Goal: Information Seeking & Learning: Learn about a topic

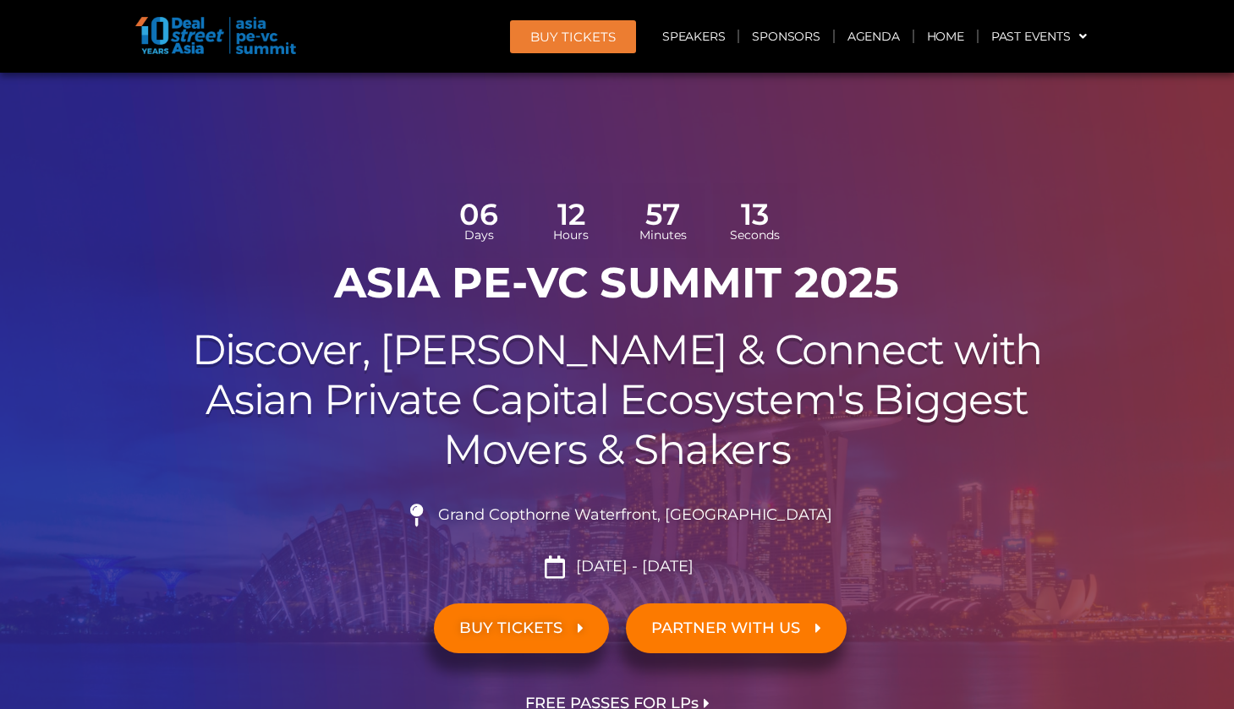
click at [1152, 667] on div at bounding box center [617, 426] width 1234 height 707
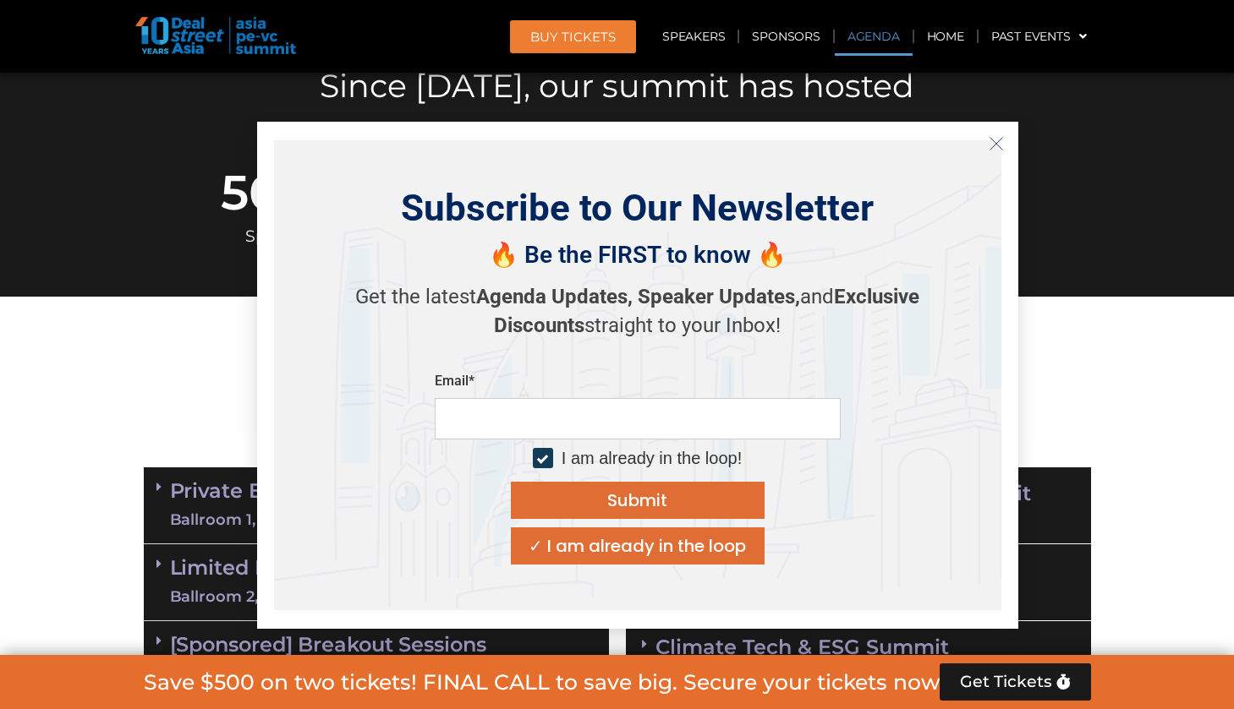
scroll to position [758, 0]
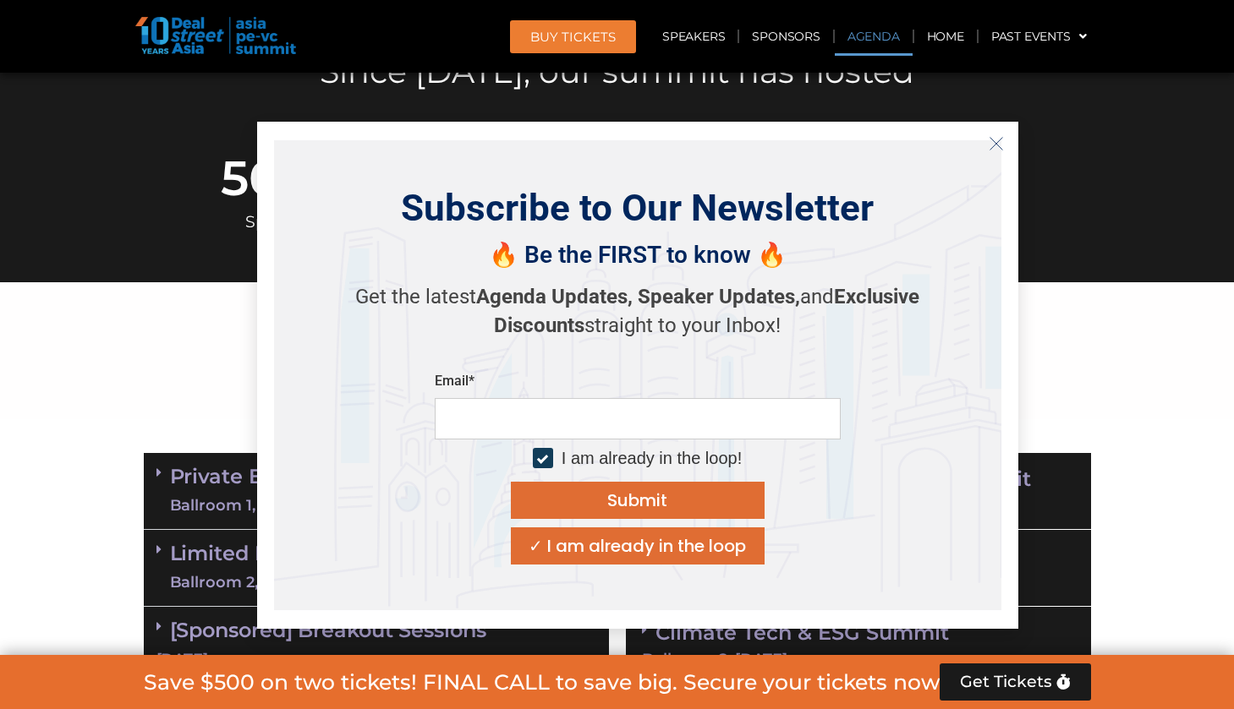
click at [999, 142] on icon "Close" at bounding box center [995, 143] width 15 height 15
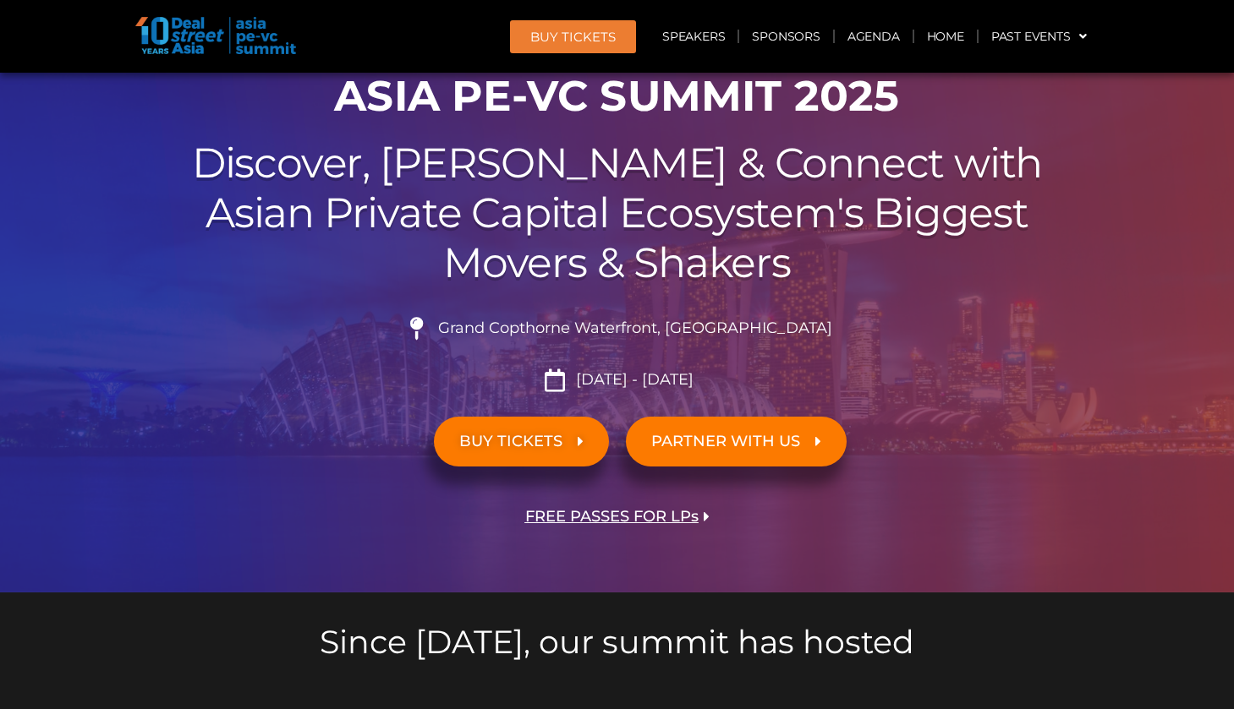
scroll to position [0, 0]
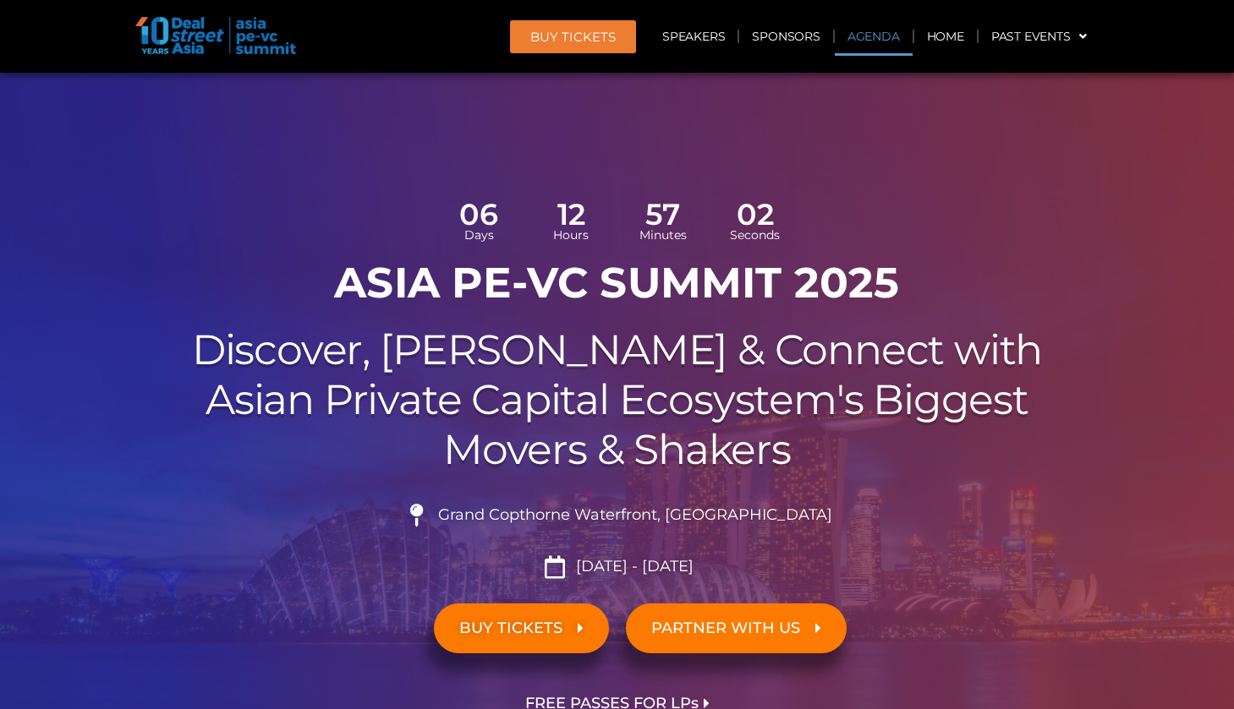
click at [867, 34] on link "Agenda" at bounding box center [874, 36] width 78 height 39
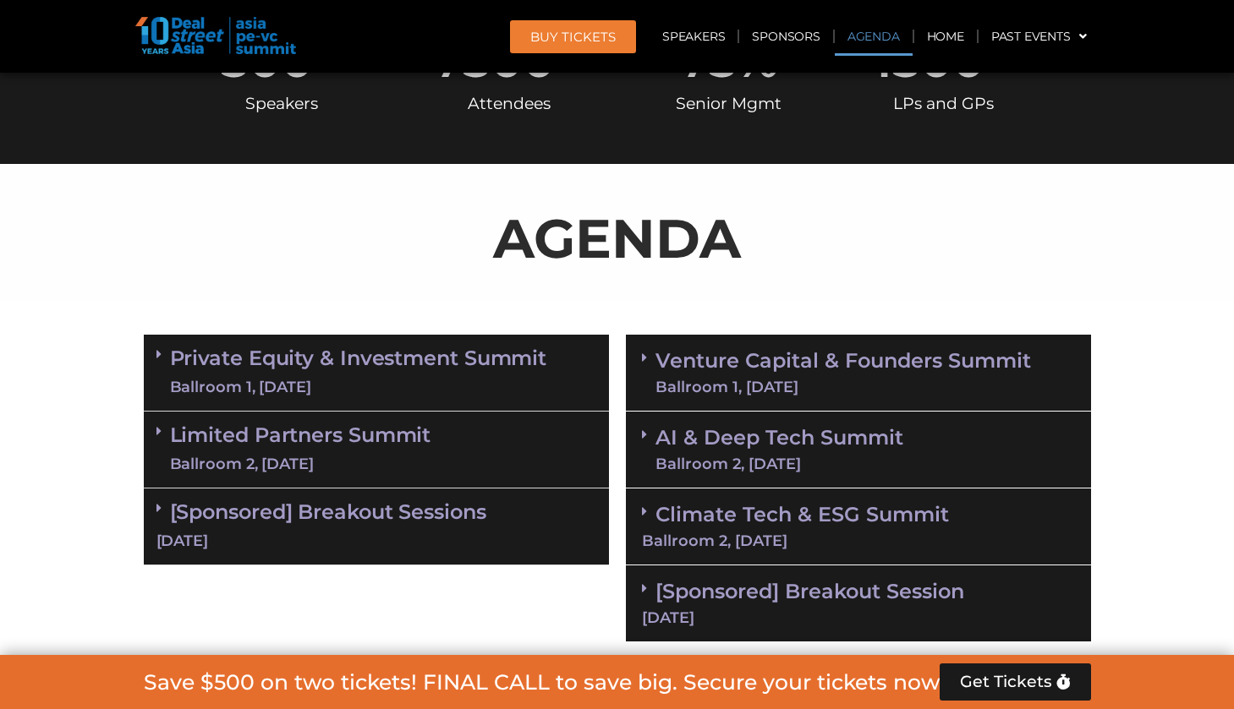
scroll to position [976, 0]
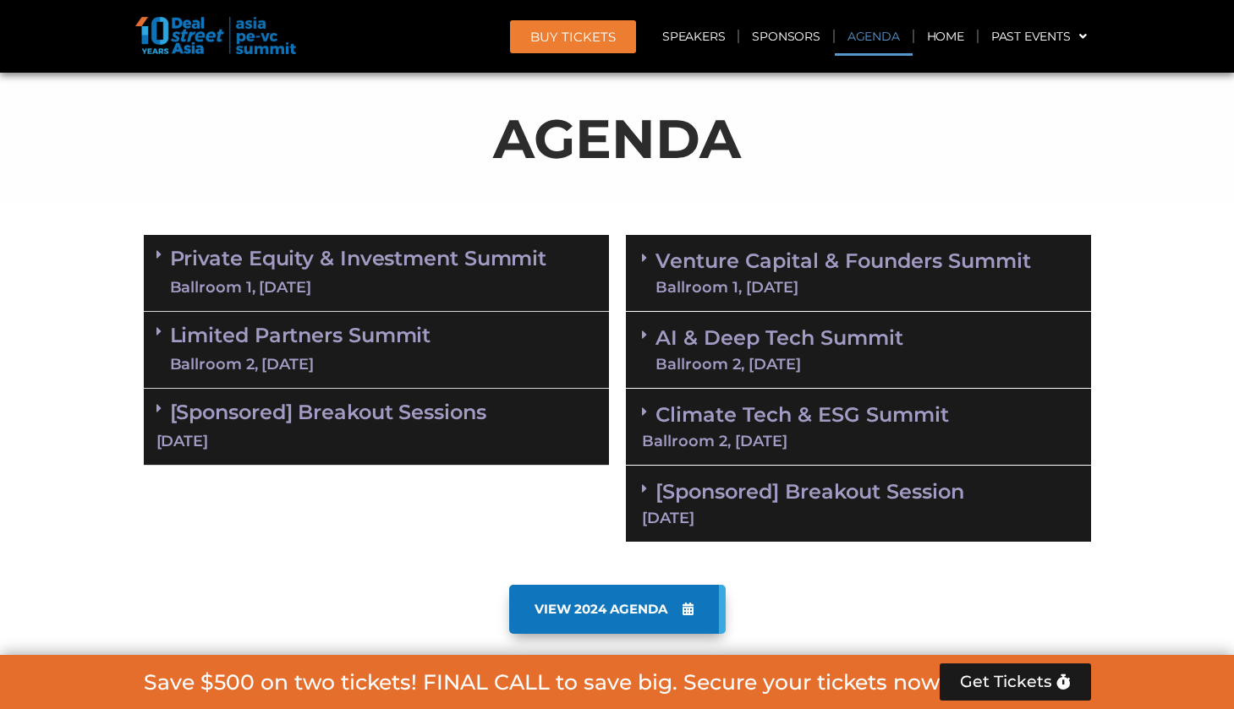
click at [321, 266] on link "Private Equity & Investment Summit Ballroom 1, [DATE]" at bounding box center [358, 273] width 377 height 51
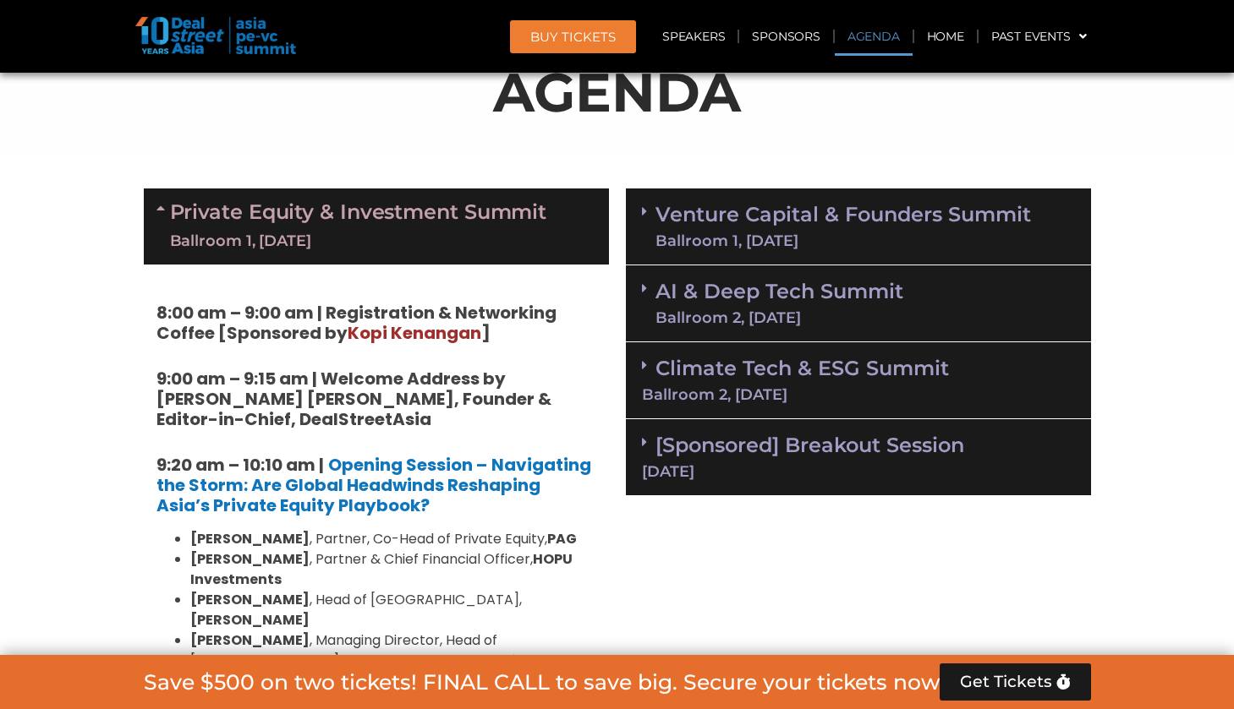
scroll to position [1023, 0]
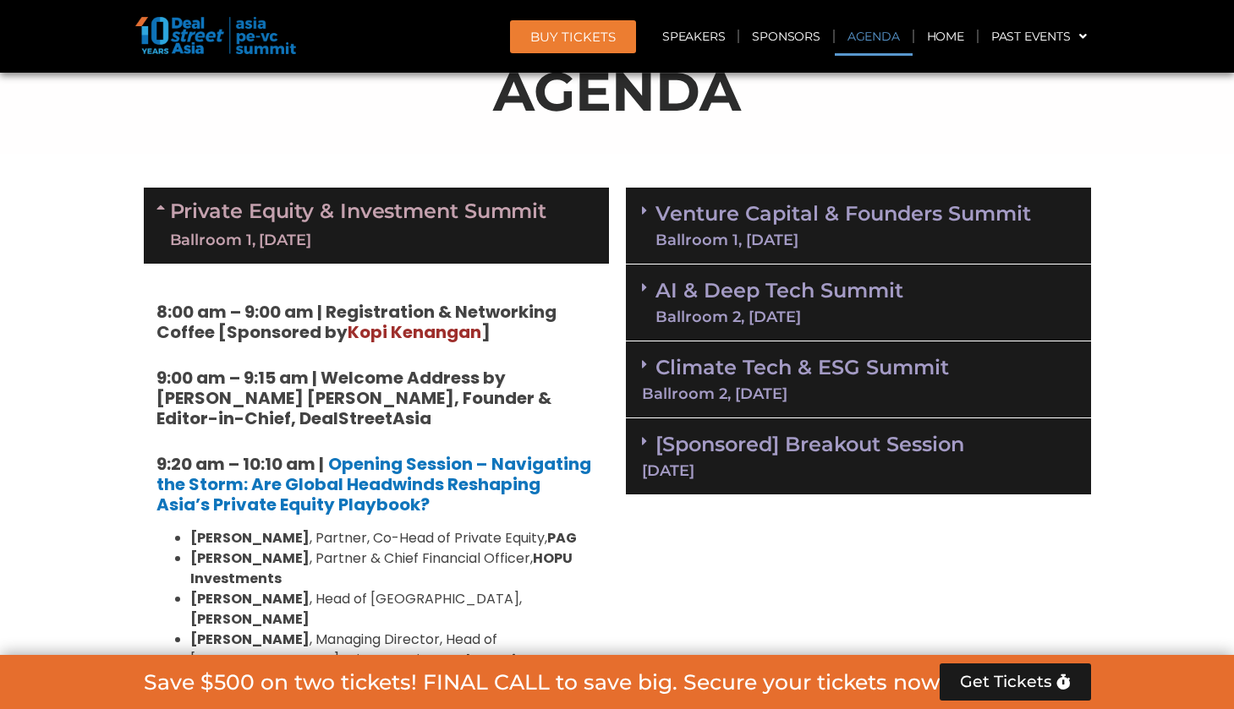
click at [807, 223] on link "Venture Capital & Founders​ Summit Ballroom 1, [DATE]" at bounding box center [842, 226] width 375 height 44
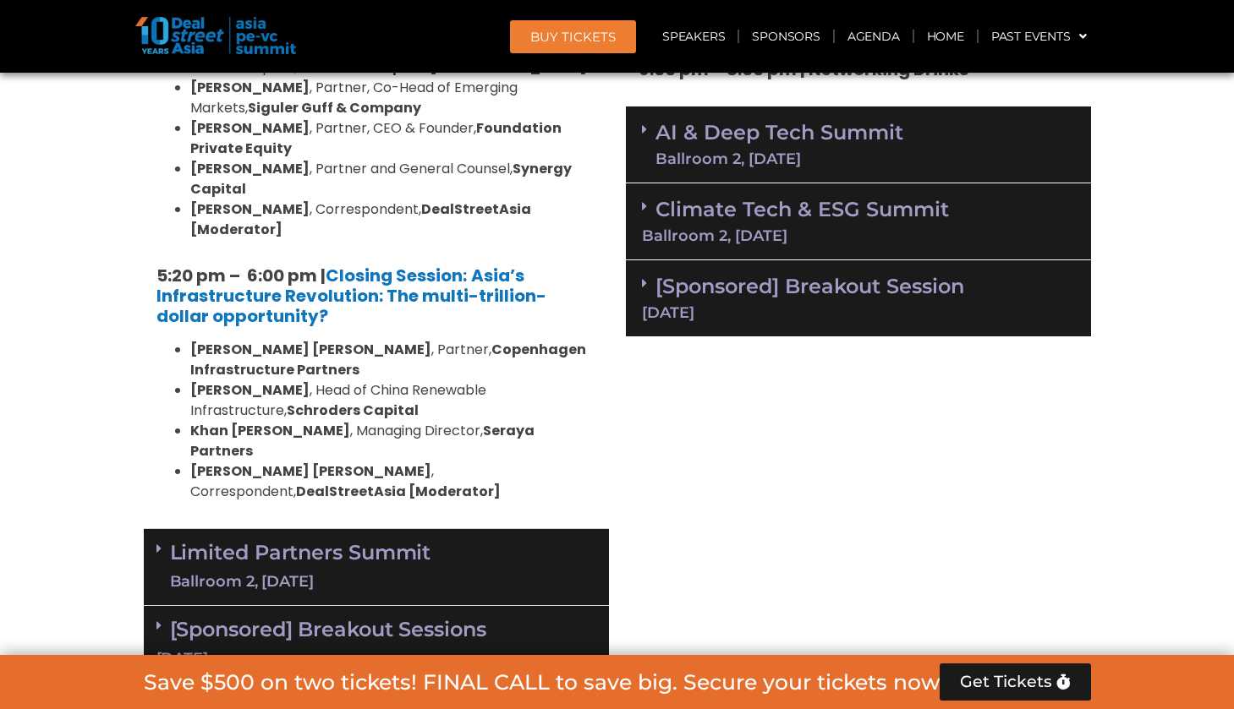
scroll to position [3549, 0]
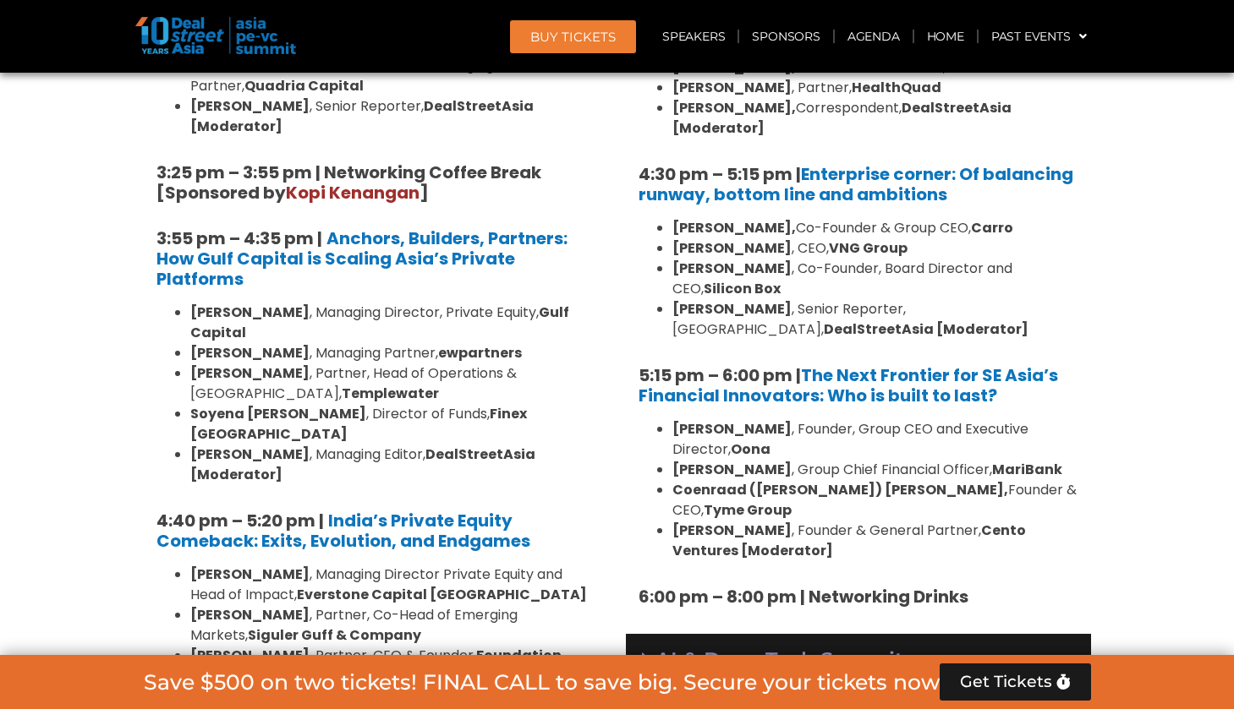
scroll to position [3020, 0]
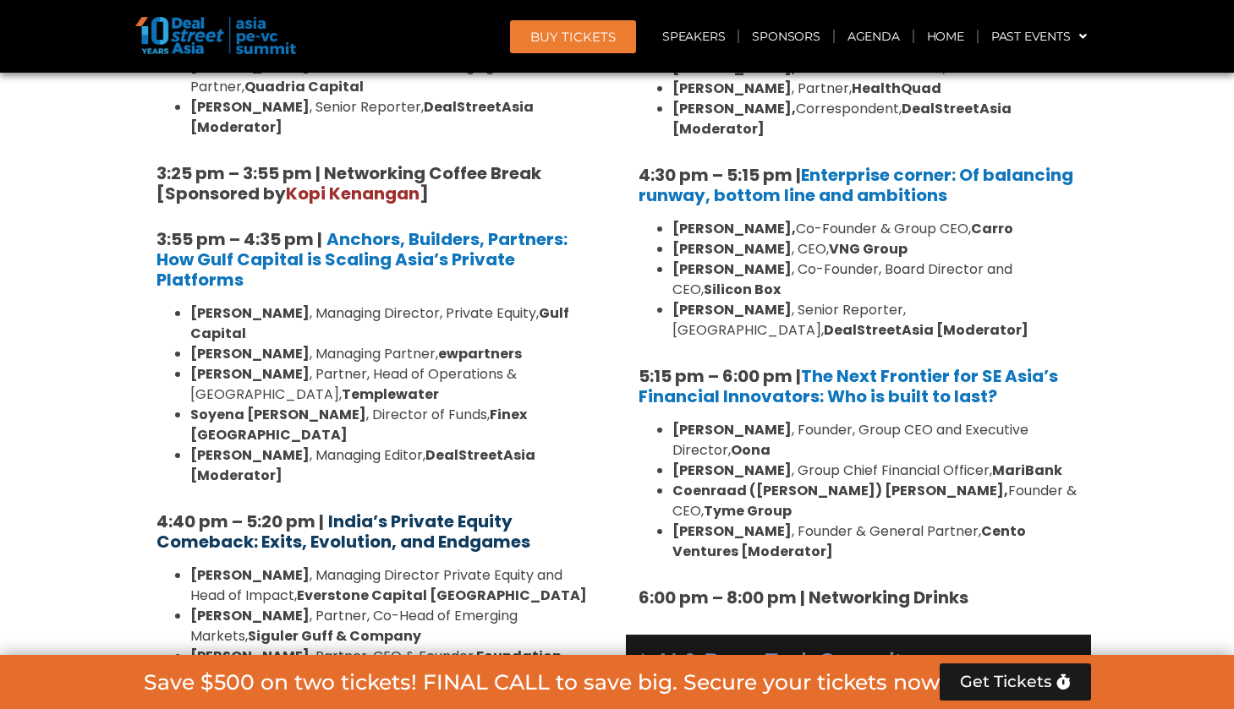
click at [424, 510] on strong "India’s Private Equity Comeback: Exits, Evolution, and Endgames" at bounding box center [343, 532] width 374 height 44
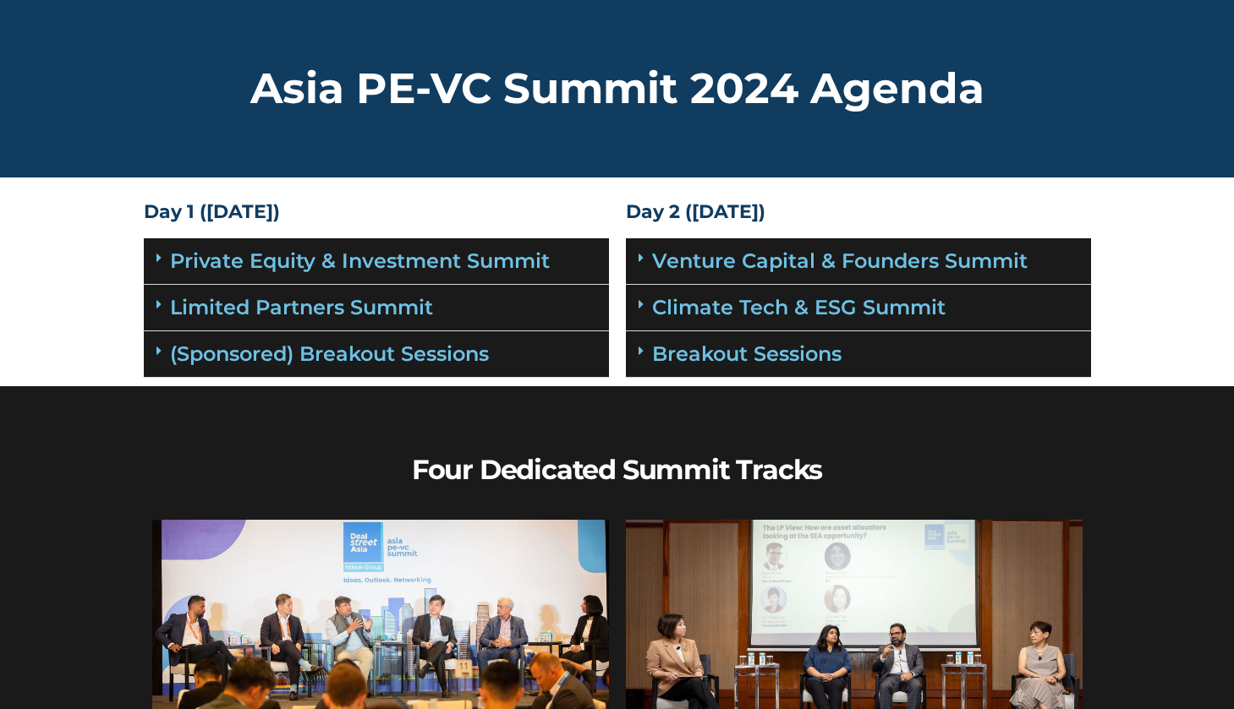
click at [503, 275] on div "Private Equity & Investment Summit" at bounding box center [376, 261] width 465 height 47
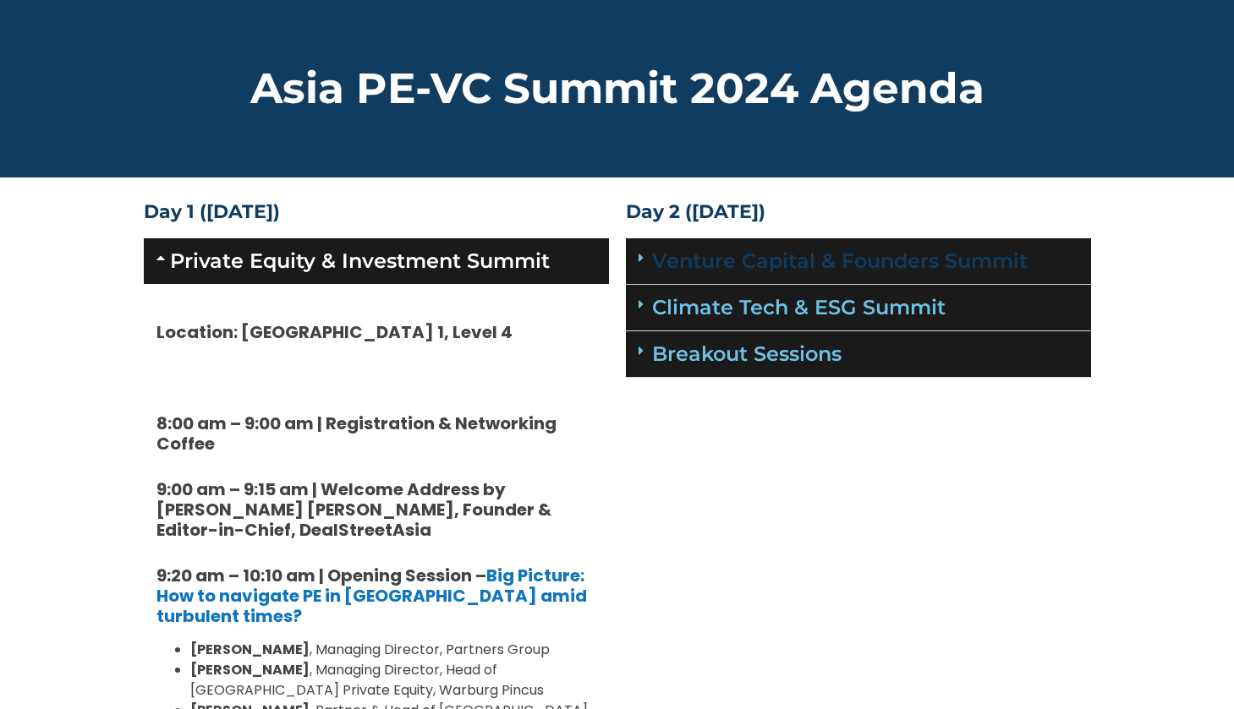
click at [746, 264] on link "Venture Capital & Founders​ Summit" at bounding box center [839, 261] width 375 height 25
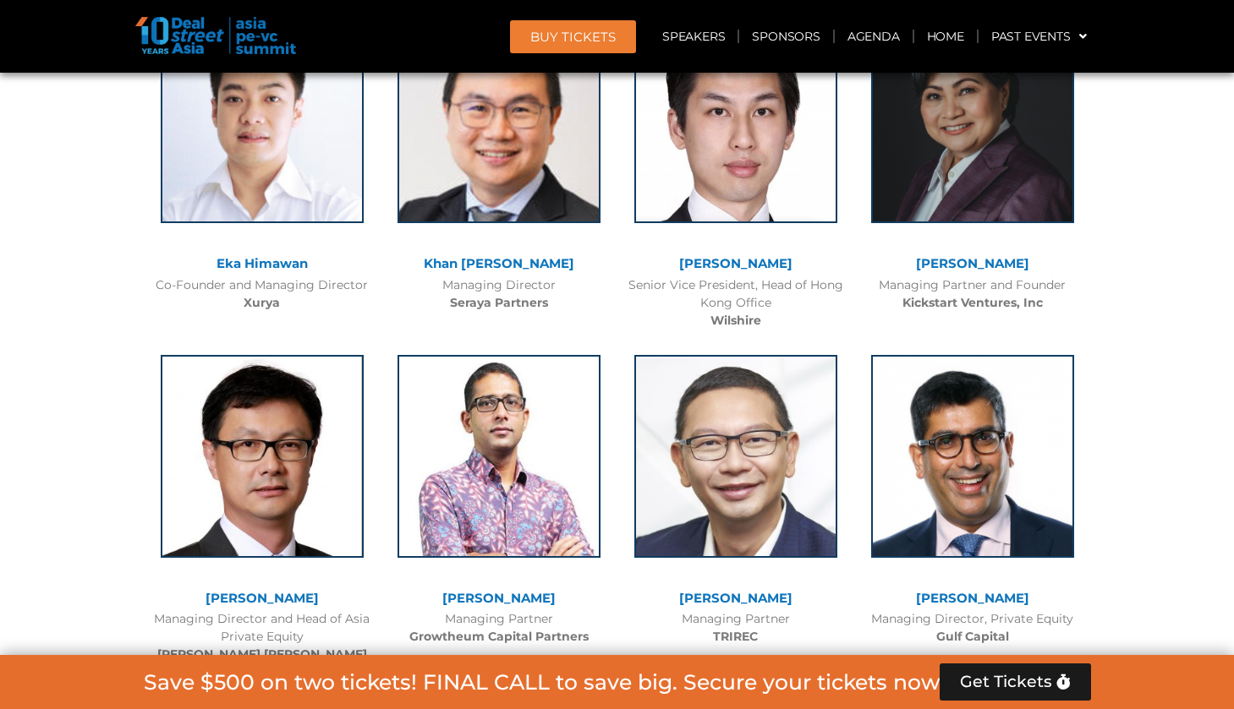
scroll to position [3349, 0]
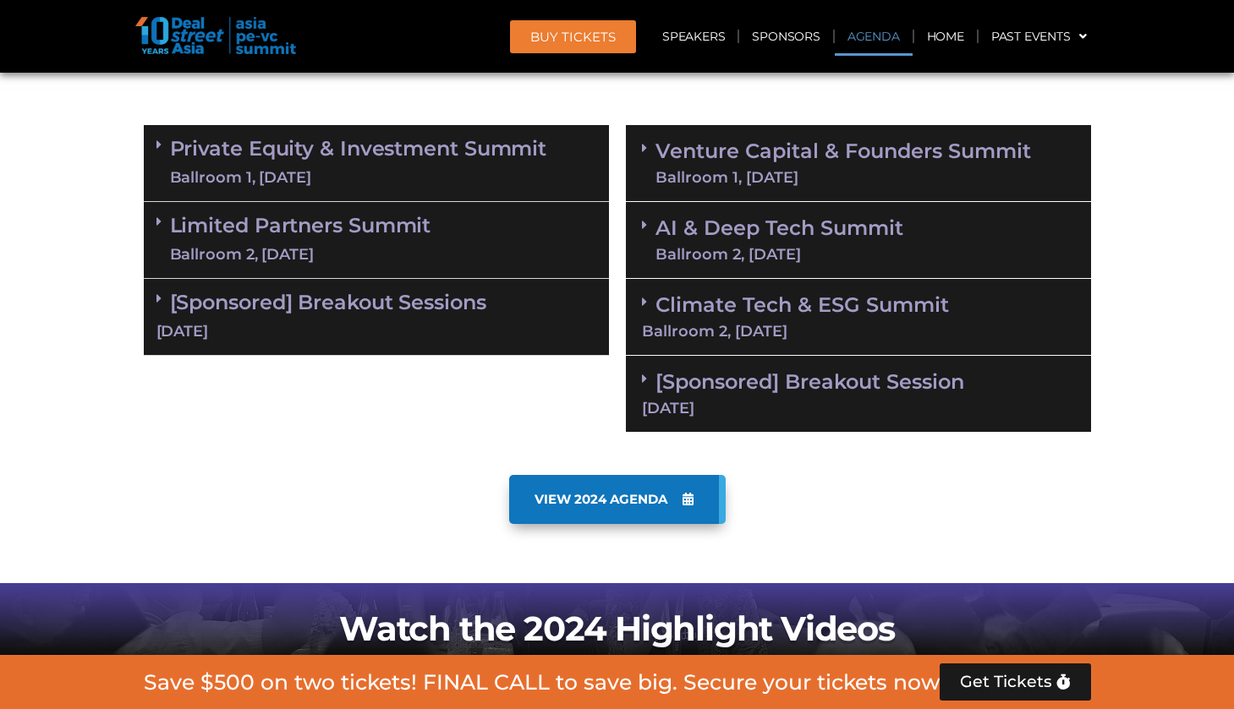
scroll to position [1085, 0]
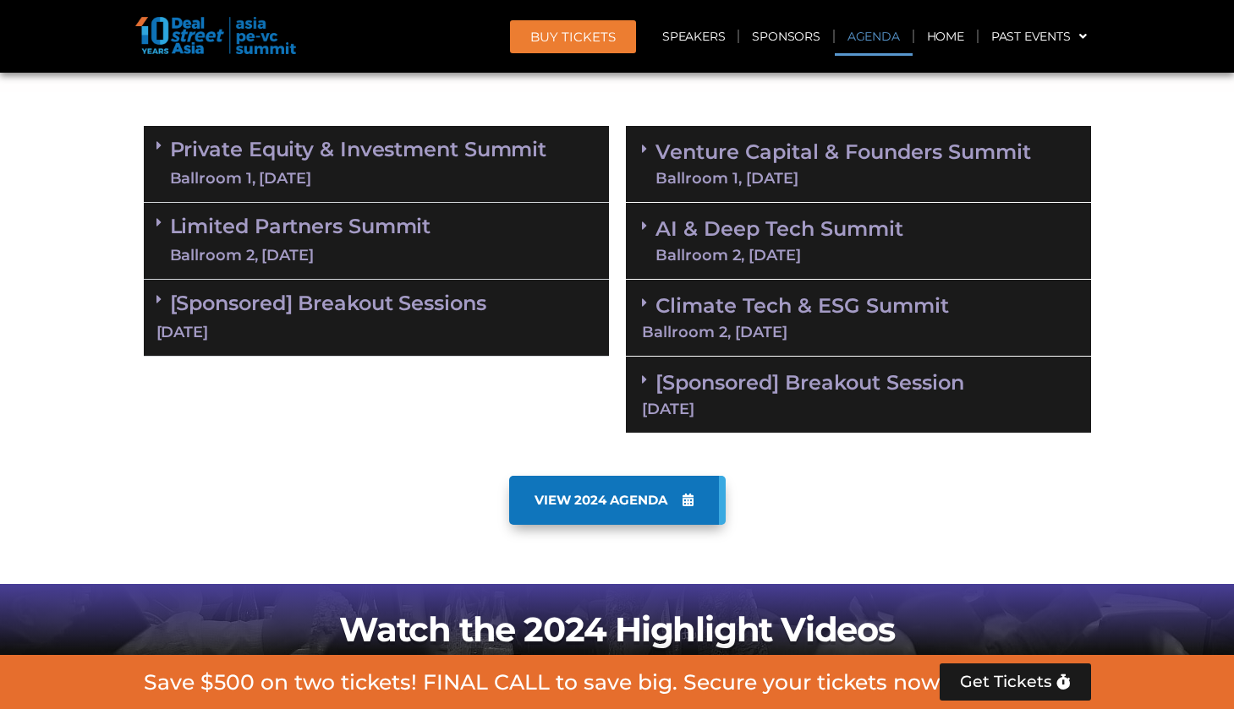
click at [281, 300] on link "[Sponsored] Breakout Sessions 10 Sept" at bounding box center [376, 317] width 440 height 52
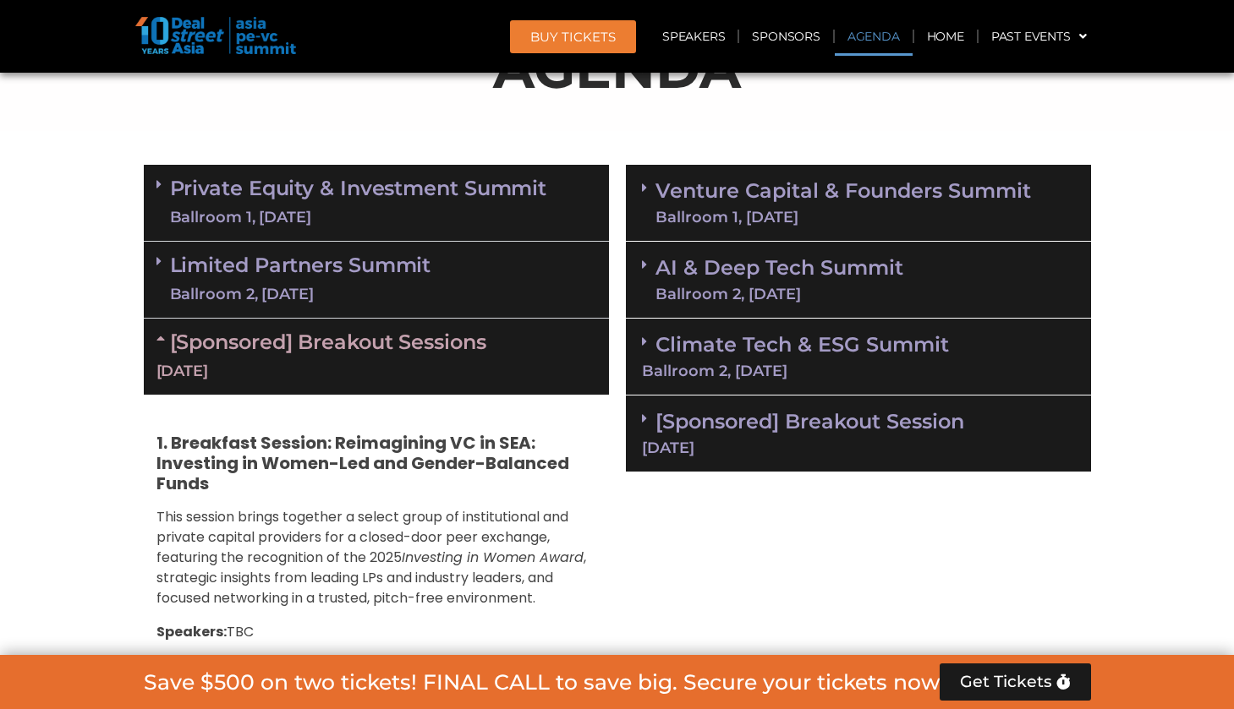
scroll to position [1045, 0]
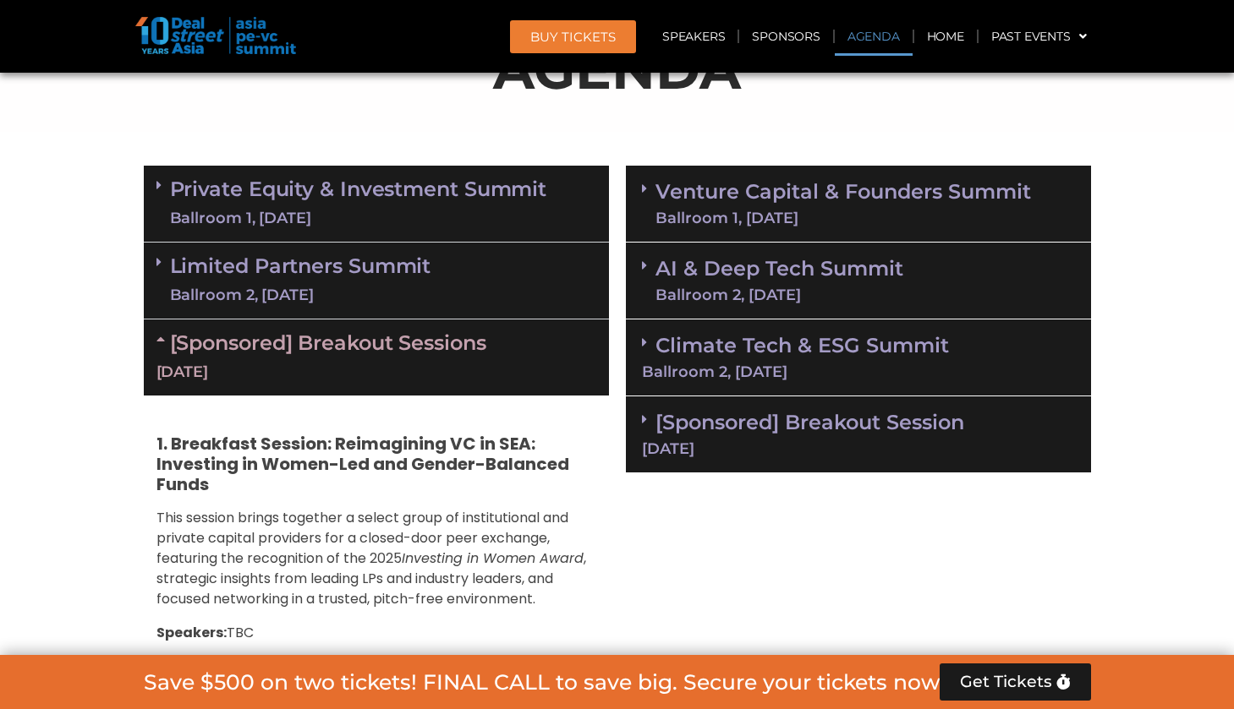
click at [282, 343] on link "[Sponsored] Breakout Sessions 10 Sept" at bounding box center [376, 357] width 440 height 52
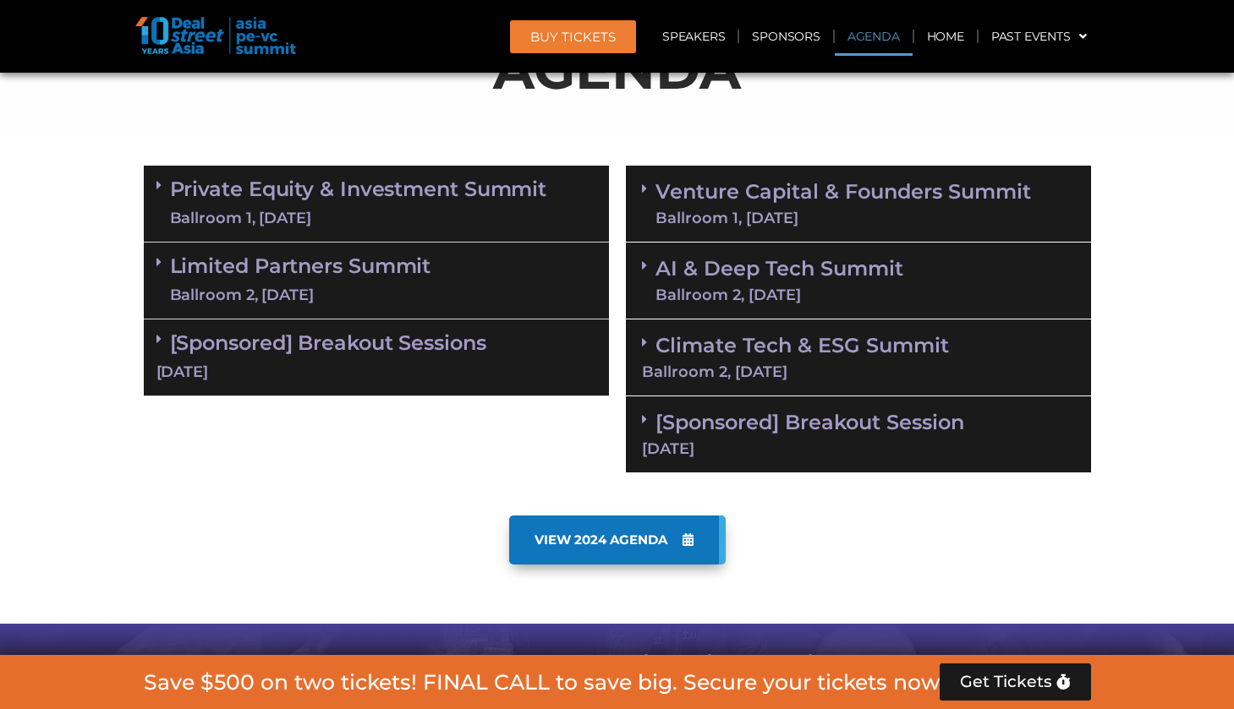
click at [277, 202] on link "Private Equity & Investment Summit Ballroom 1, [DATE]" at bounding box center [358, 203] width 377 height 51
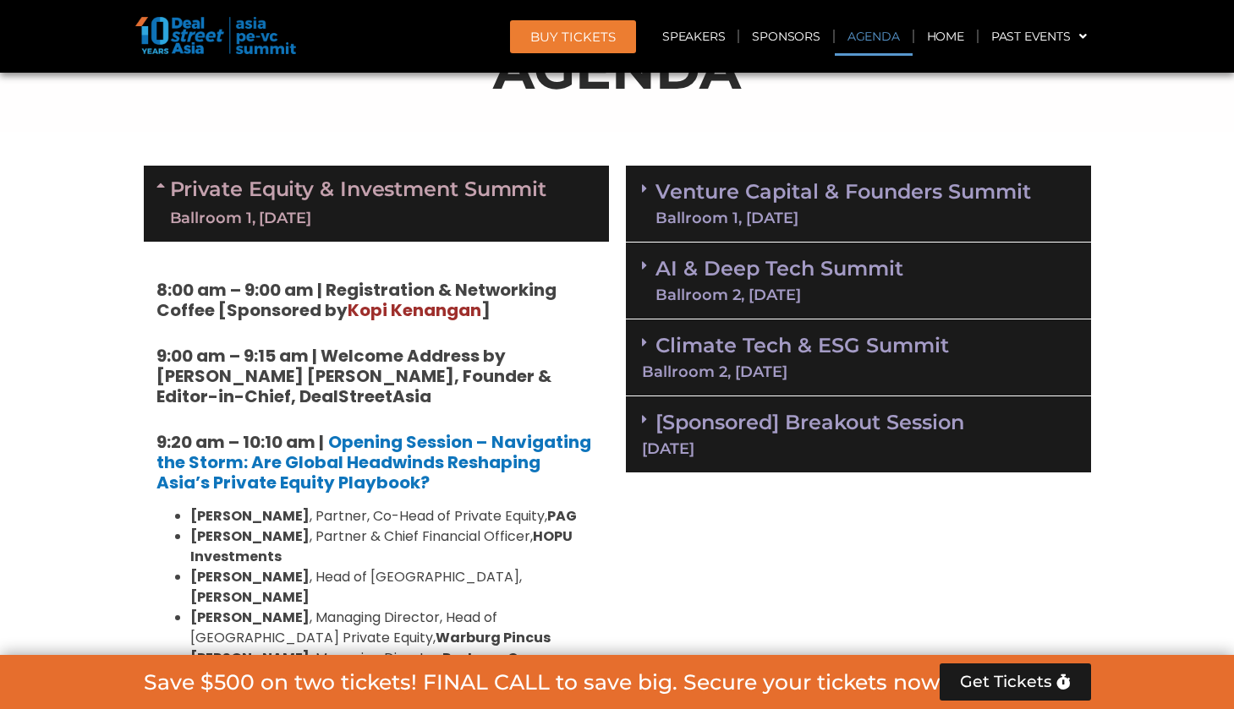
click at [742, 211] on div "Ballroom 1, [DATE]" at bounding box center [842, 218] width 375 height 15
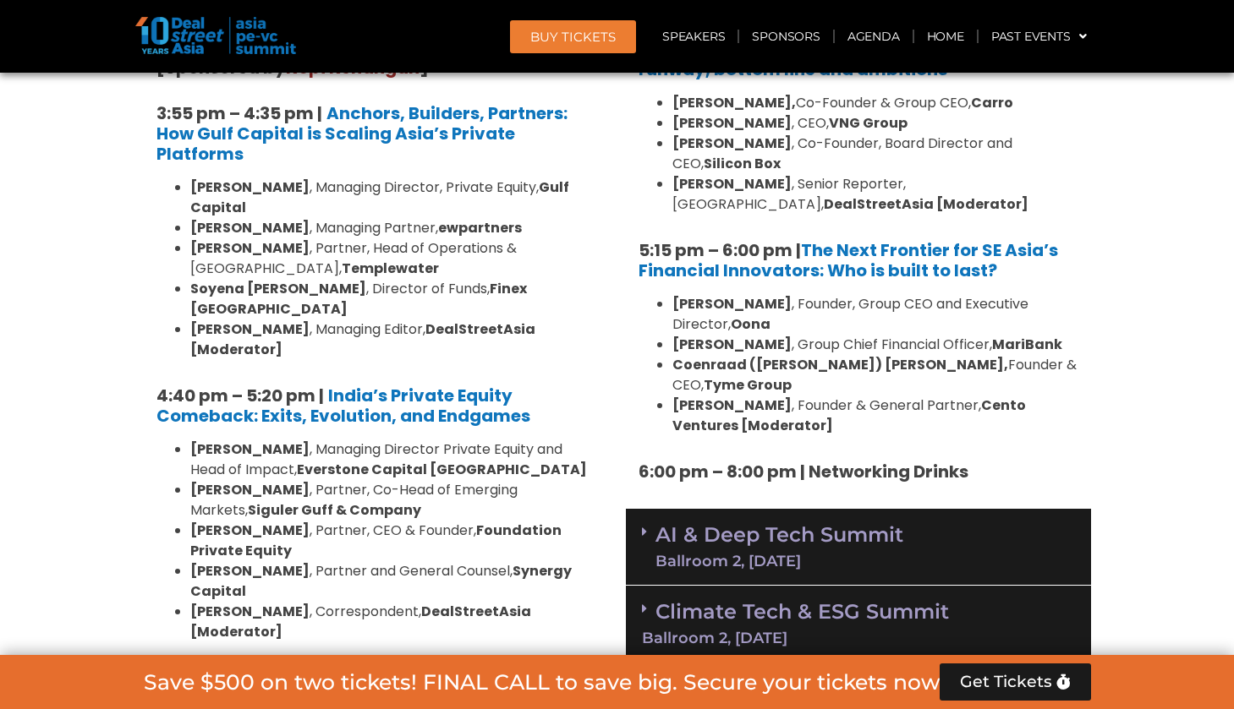
scroll to position [3138, 0]
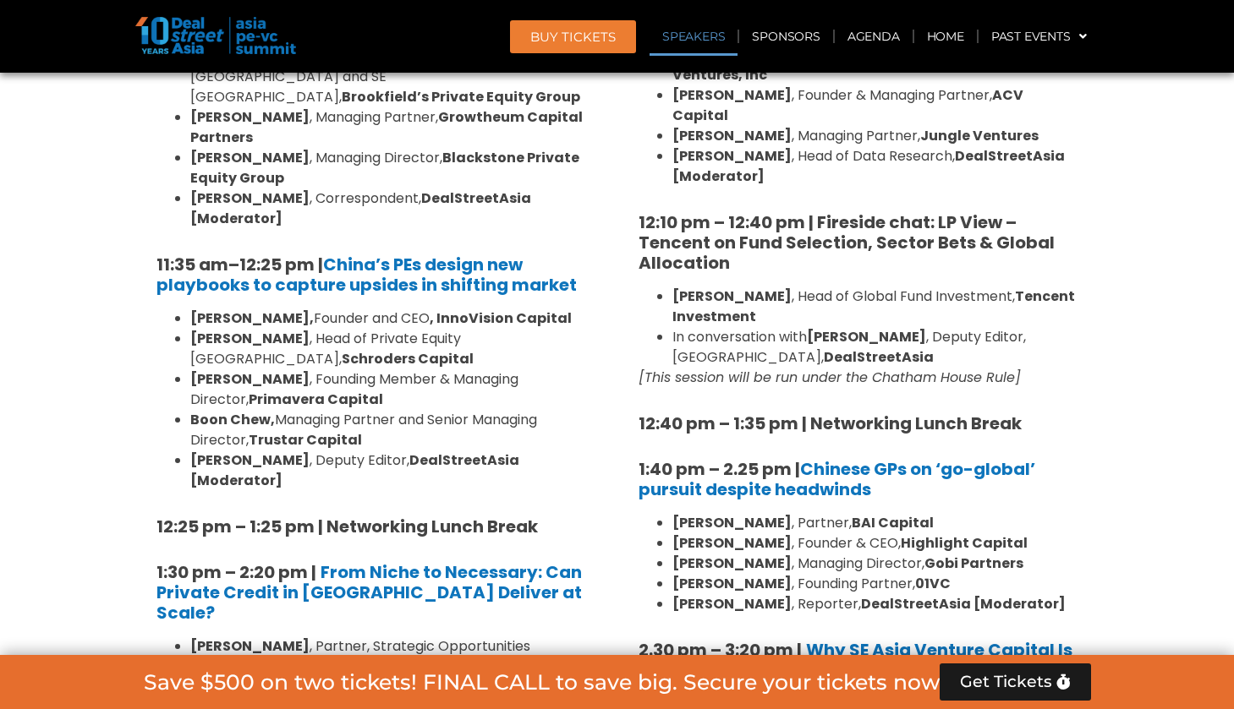
scroll to position [1953, 0]
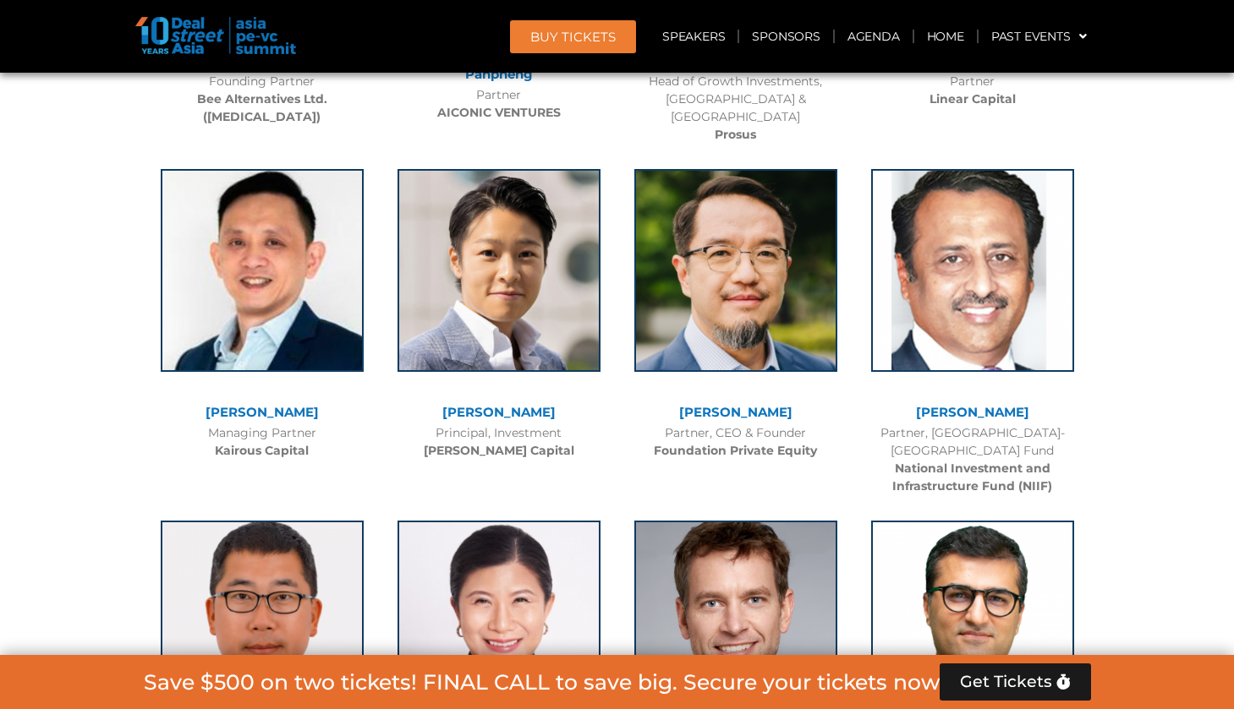
scroll to position [10467, 0]
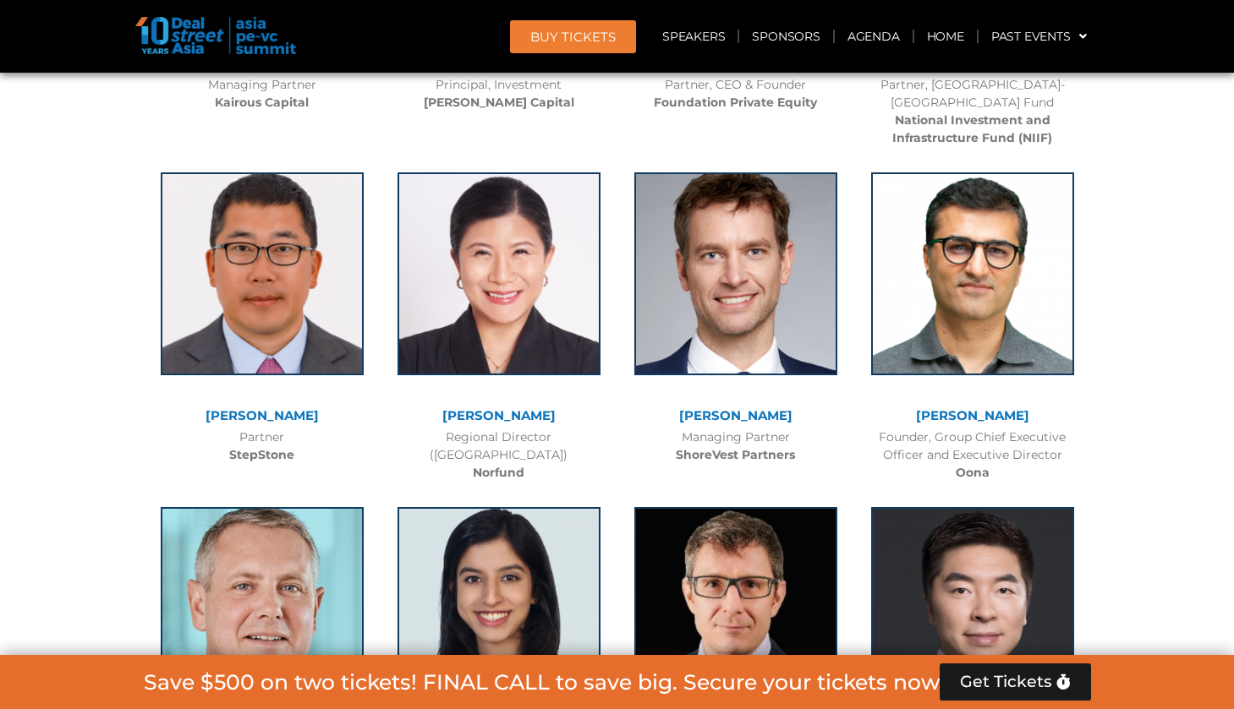
scroll to position [10816, 0]
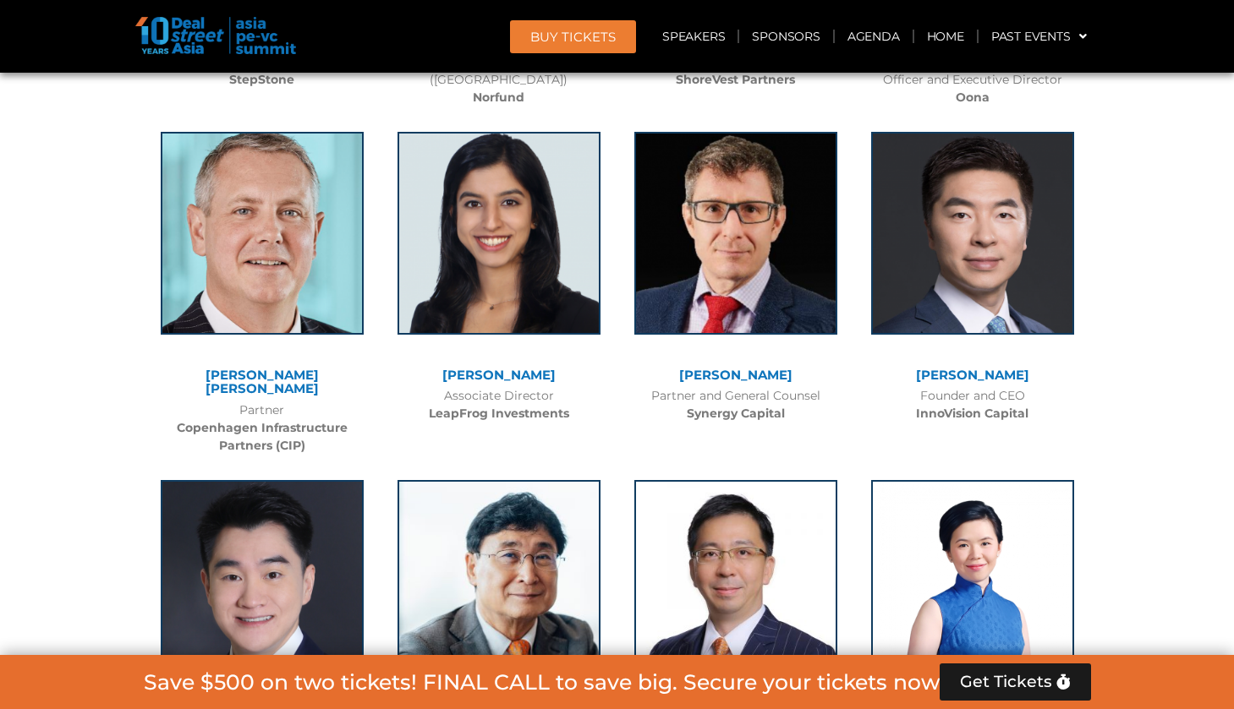
scroll to position [11185, 0]
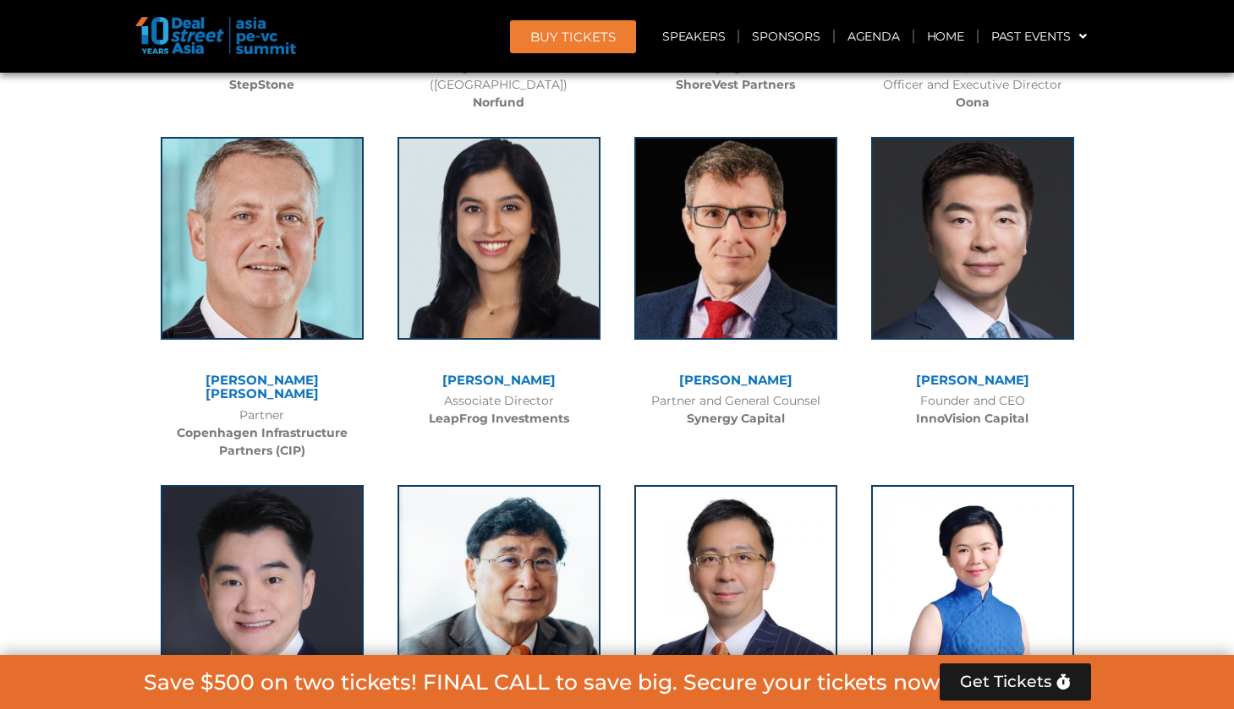
drag, startPoint x: 1129, startPoint y: 400, endPoint x: 1147, endPoint y: 323, distance: 79.0
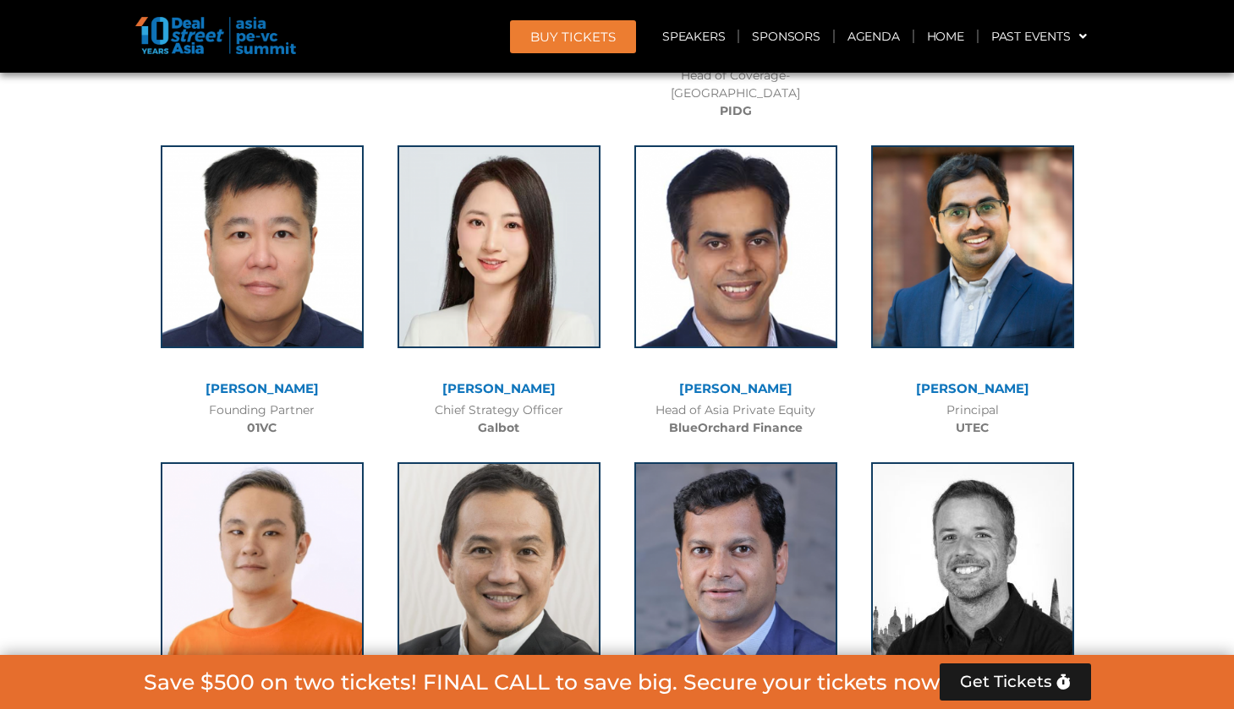
scroll to position [12510, 0]
